Goal: Information Seeking & Learning: Learn about a topic

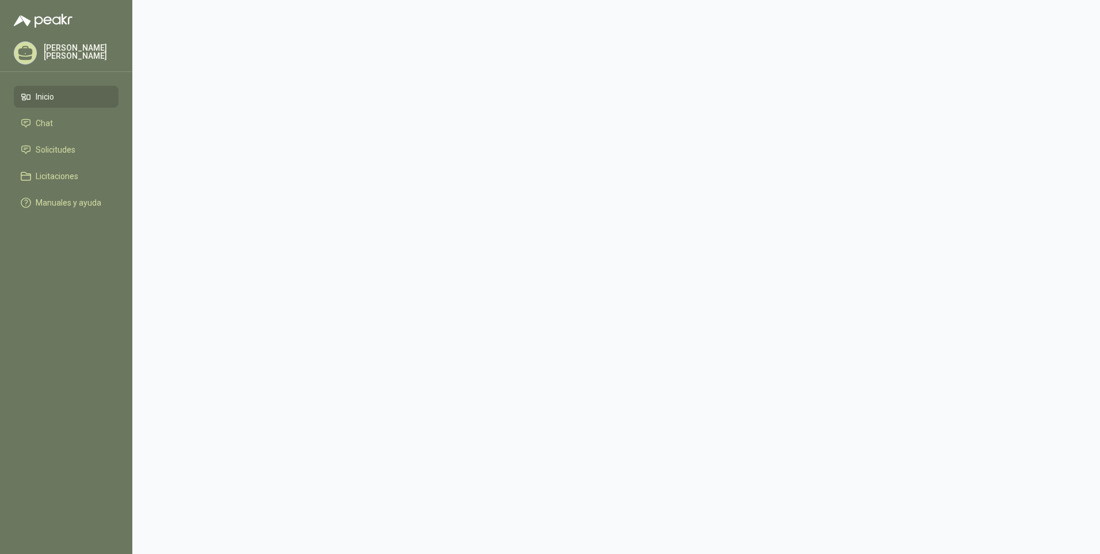
click at [75, 120] on li "Chat" at bounding box center [66, 123] width 91 height 13
click at [71, 101] on li "Inicio" at bounding box center [66, 96] width 91 height 13
click at [93, 203] on span "Manuales y ayuda" at bounding box center [69, 202] width 66 height 13
